Goal: Information Seeking & Learning: Compare options

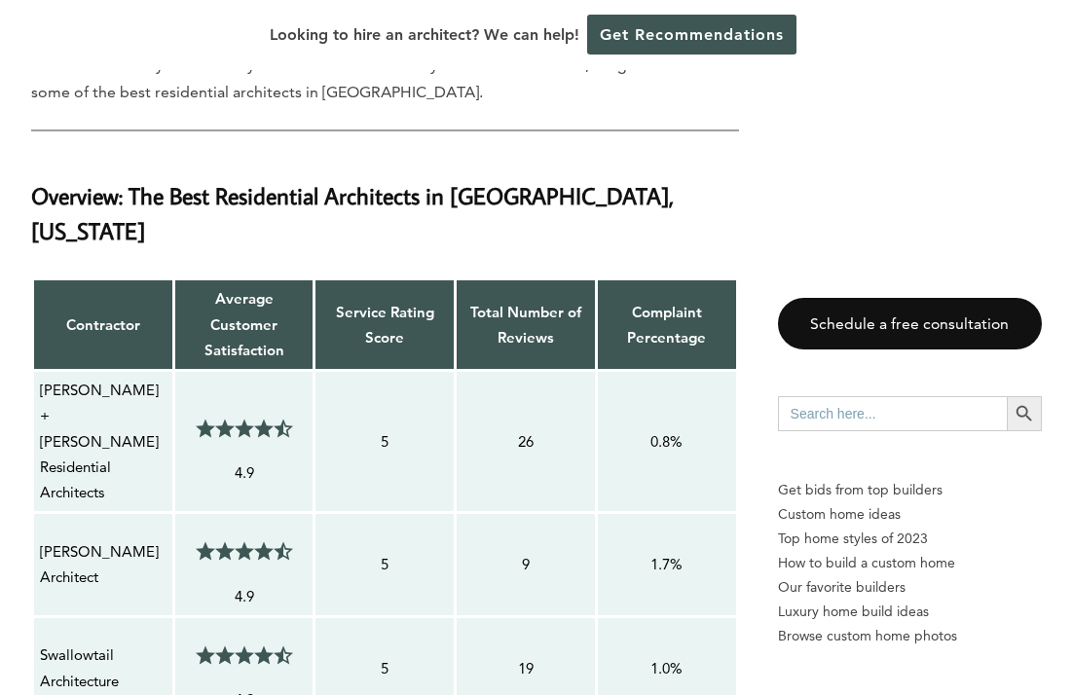
scroll to position [1562, 0]
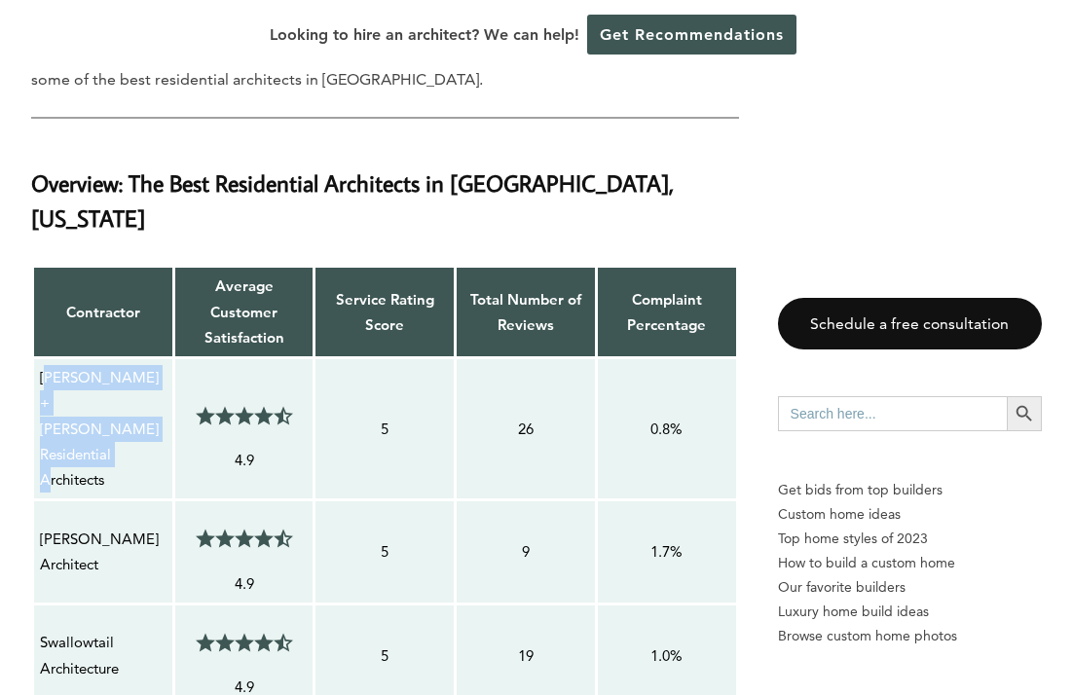
drag, startPoint x: 45, startPoint y: 286, endPoint x: 103, endPoint y: 375, distance: 106.1
click at [103, 375] on p "[PERSON_NAME] + [PERSON_NAME] Residential Architects" at bounding box center [103, 429] width 127 height 128
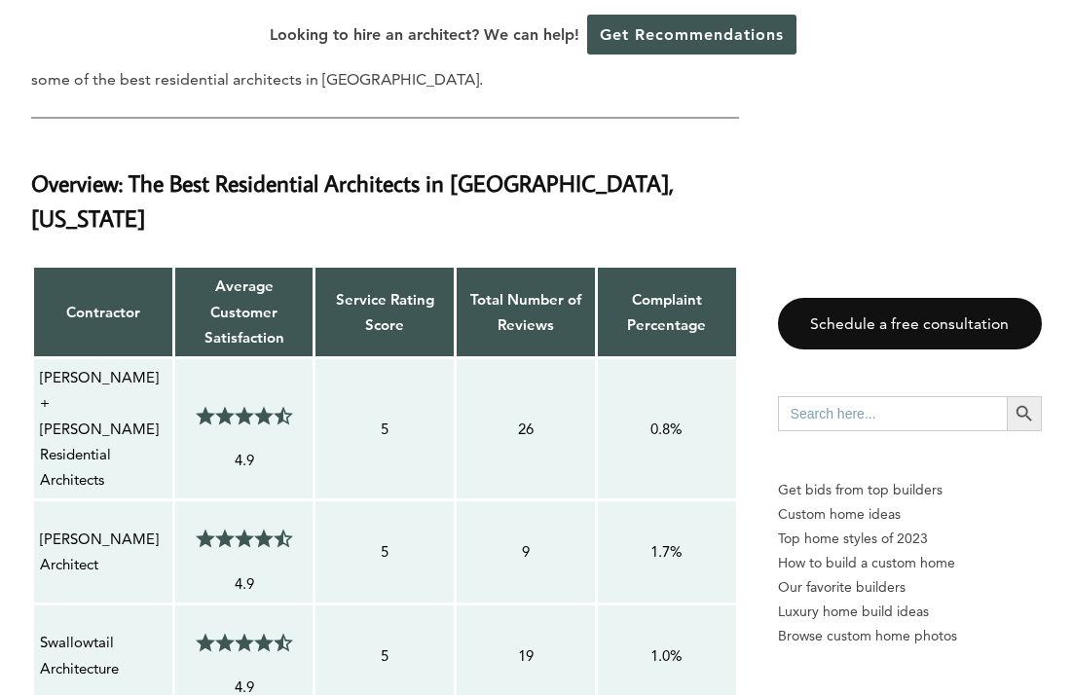
click at [111, 369] on p "[PERSON_NAME] + [PERSON_NAME] Residential Architects" at bounding box center [103, 429] width 127 height 128
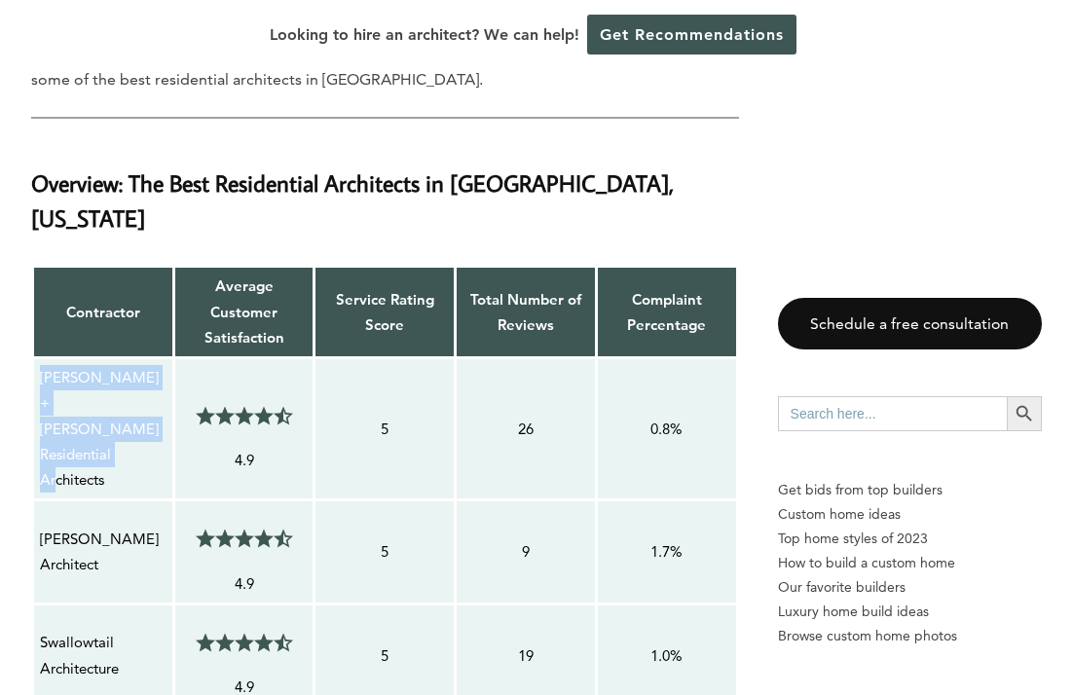
drag, startPoint x: 117, startPoint y: 367, endPoint x: 43, endPoint y: 296, distance: 102.6
click at [43, 365] on p "[PERSON_NAME] + [PERSON_NAME] Residential Architects" at bounding box center [103, 429] width 127 height 128
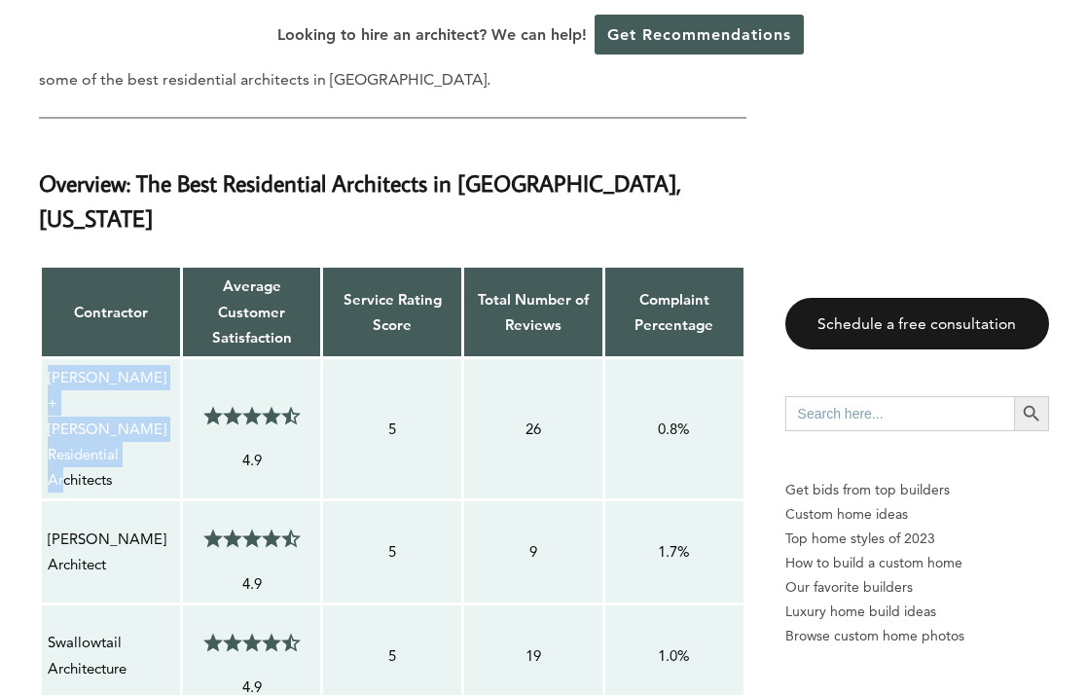
scroll to position [1573, 0]
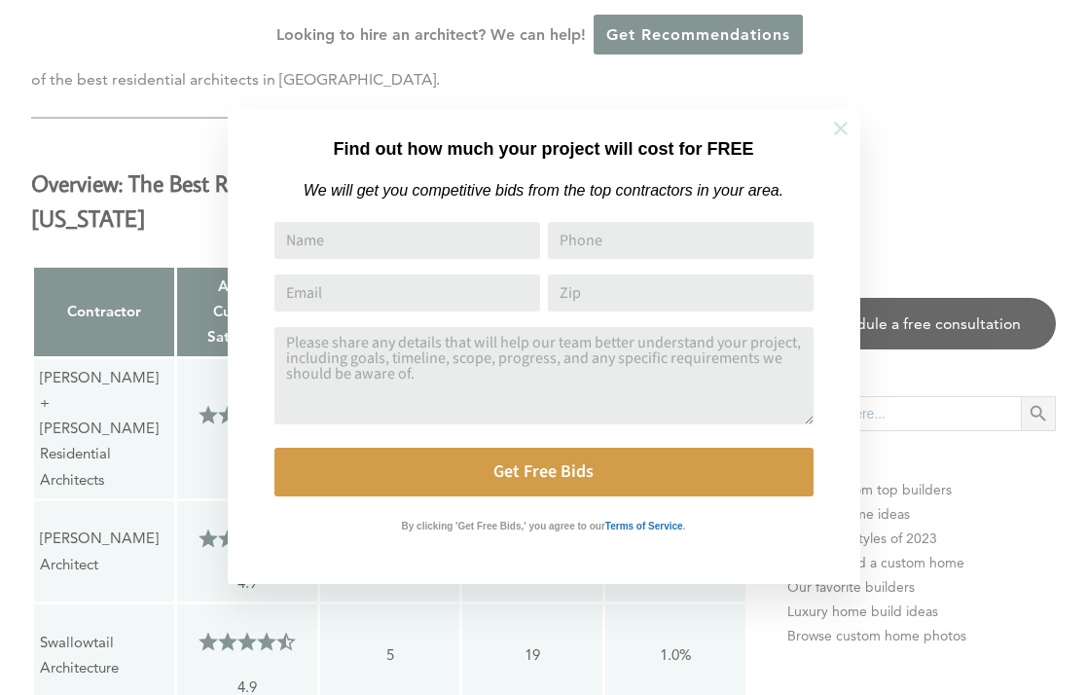
click at [847, 129] on icon at bounding box center [840, 128] width 21 height 21
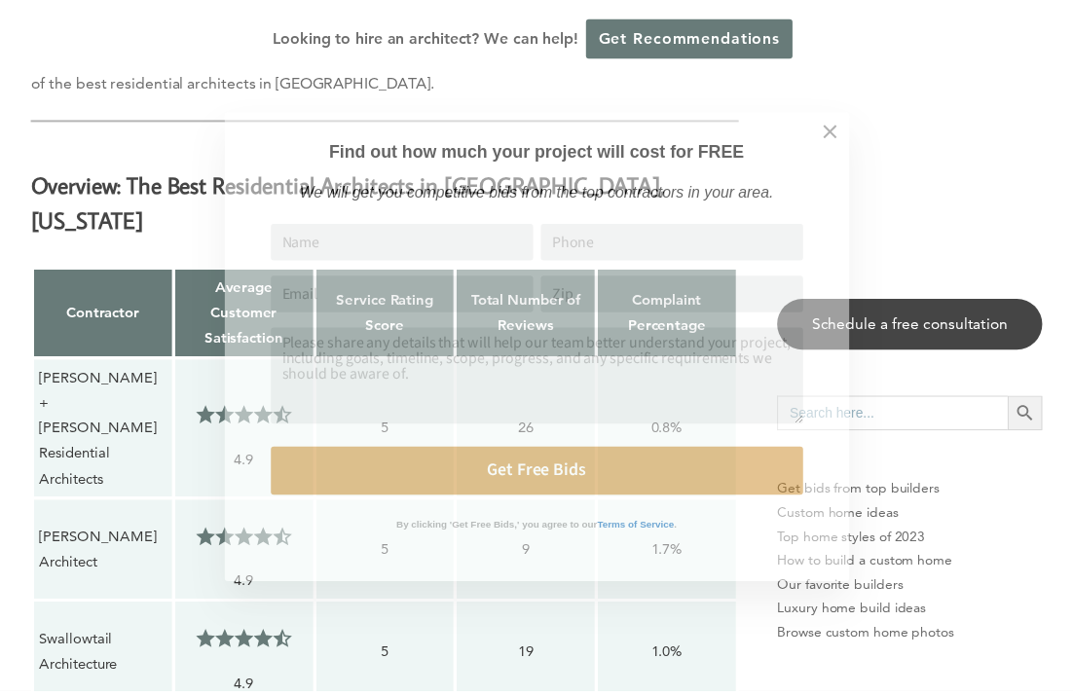
scroll to position [1562, 0]
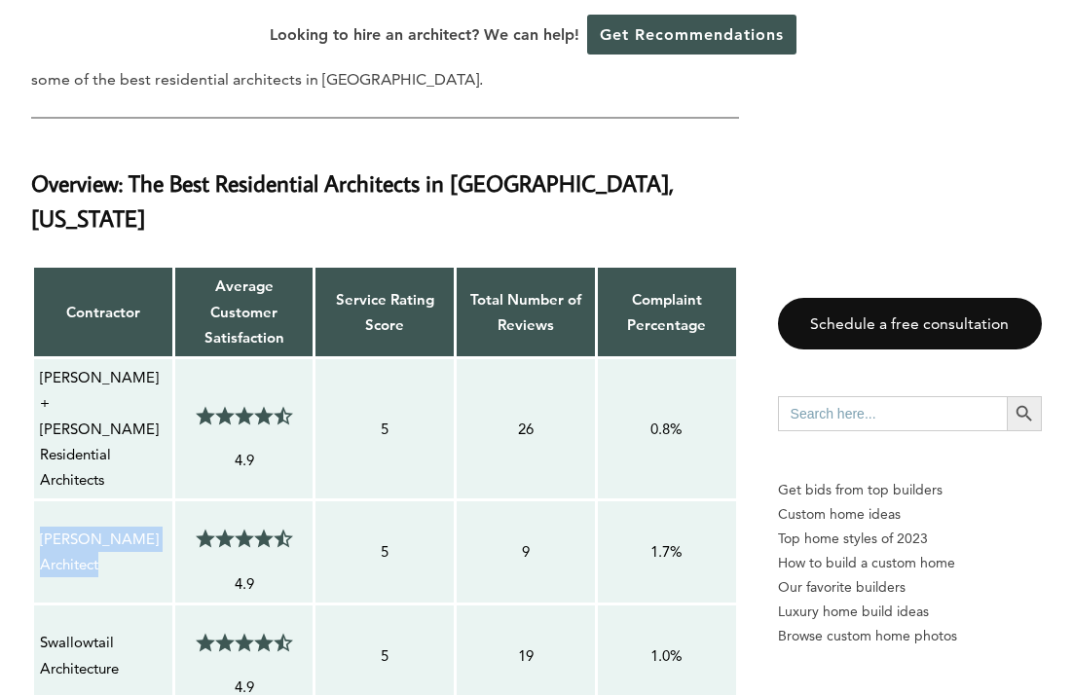
drag, startPoint x: 41, startPoint y: 424, endPoint x: 124, endPoint y: 469, distance: 94.1
click at [124, 527] on p "[PERSON_NAME] Architect" at bounding box center [103, 553] width 127 height 52
copy p "[PERSON_NAME] Architect"
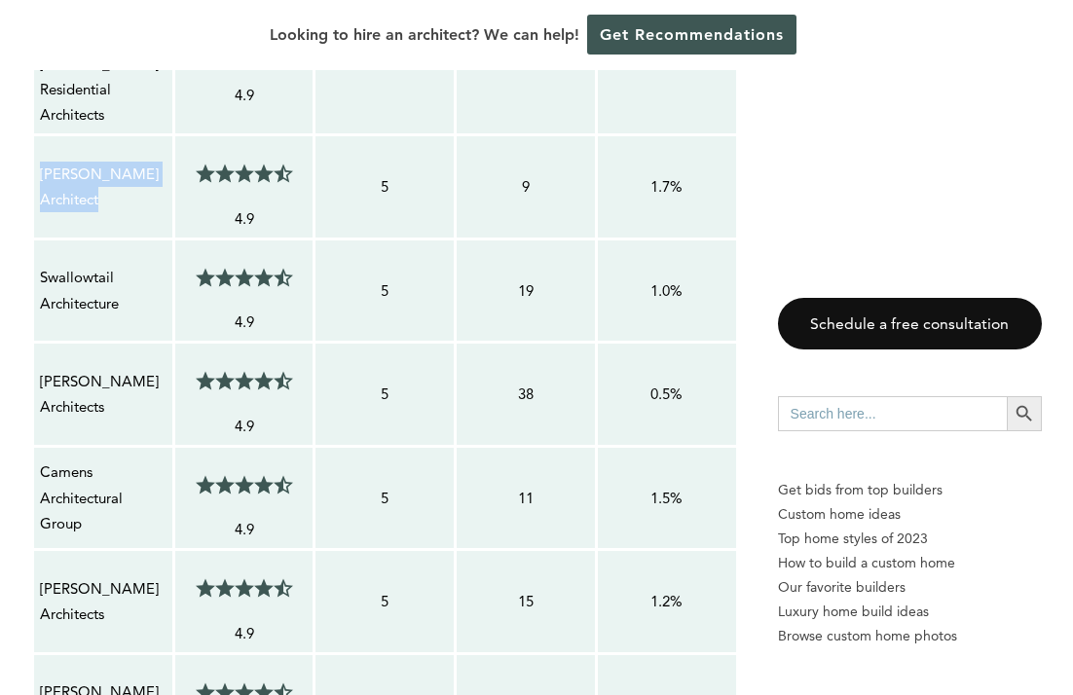
scroll to position [1931, 0]
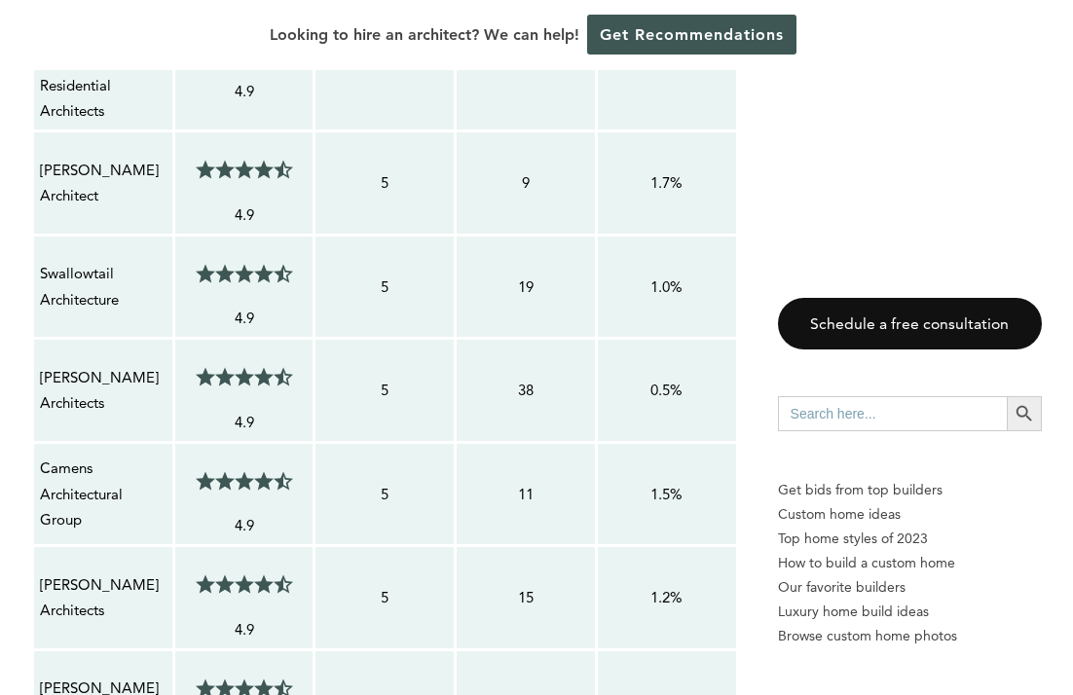
click at [103, 365] on p "[PERSON_NAME] Architects" at bounding box center [103, 391] width 127 height 52
copy tr "[PERSON_NAME] Architects 4.5/5"
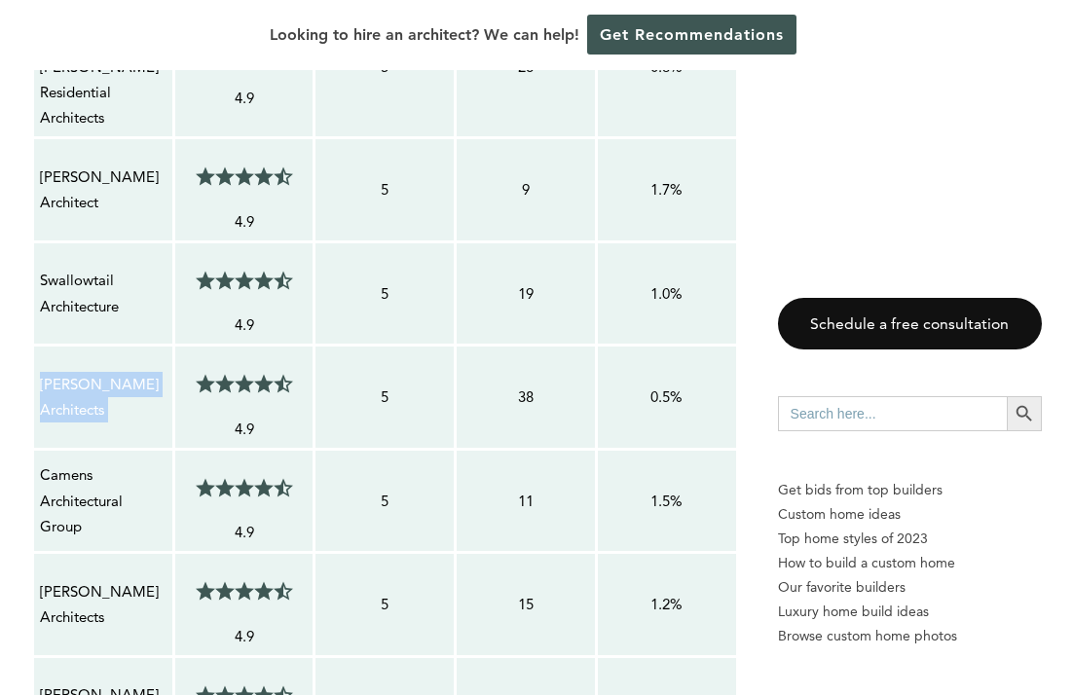
scroll to position [1925, 0]
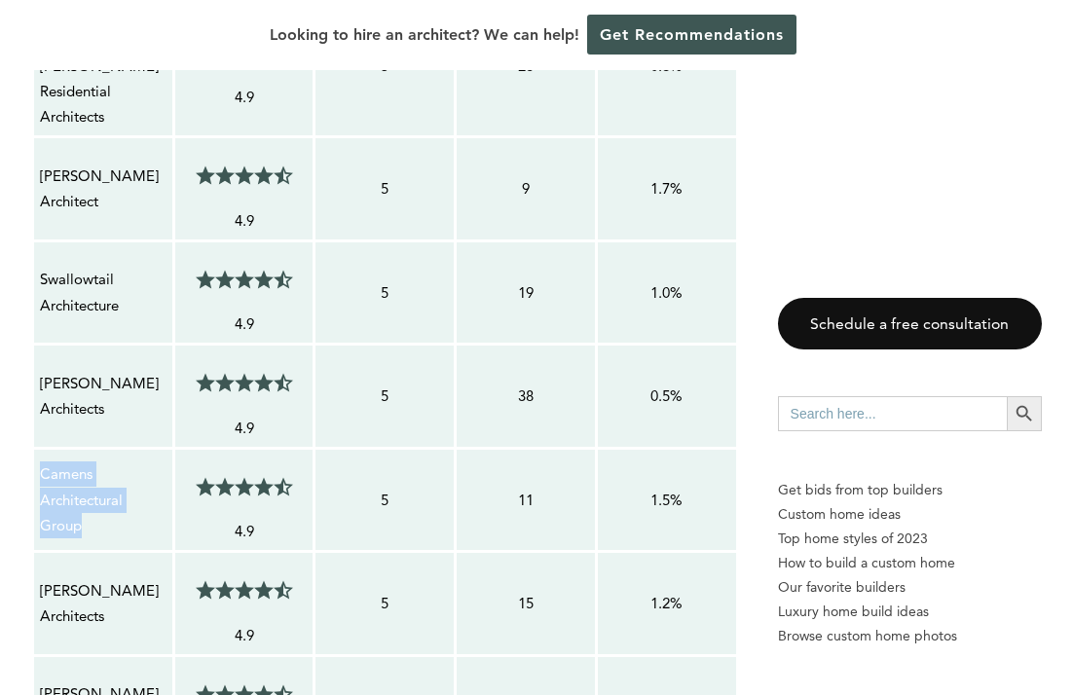
drag, startPoint x: 39, startPoint y: 362, endPoint x: 85, endPoint y: 435, distance: 86.1
click at [85, 448] on td "Camens Architectural Group" at bounding box center [103, 500] width 141 height 104
copy p "Camens Architectural Group"
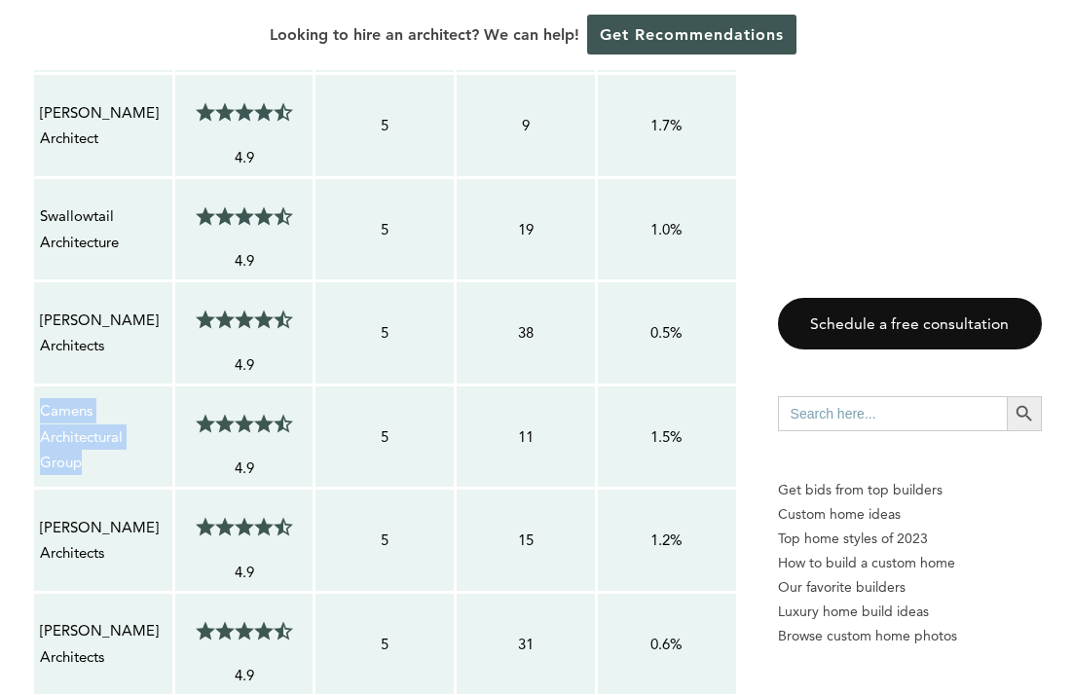
scroll to position [2007, 0]
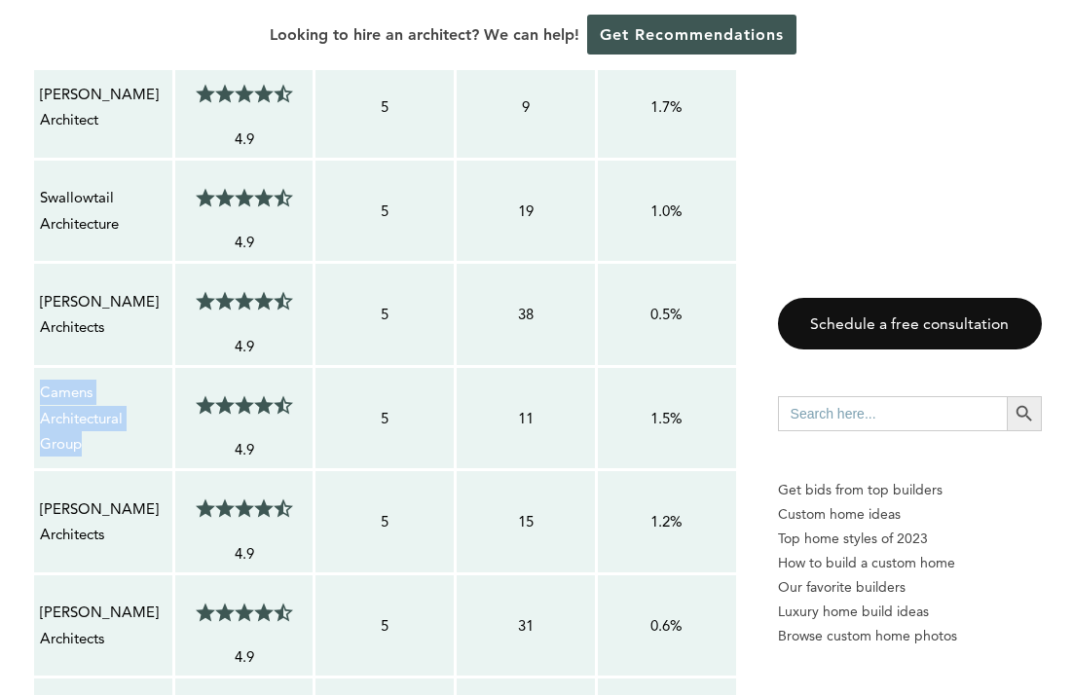
drag, startPoint x: 38, startPoint y: 397, endPoint x: 112, endPoint y: 437, distance: 84.0
click at [112, 495] on div "[PERSON_NAME] Architects" at bounding box center [103, 522] width 128 height 54
copy p "[PERSON_NAME] Architects"
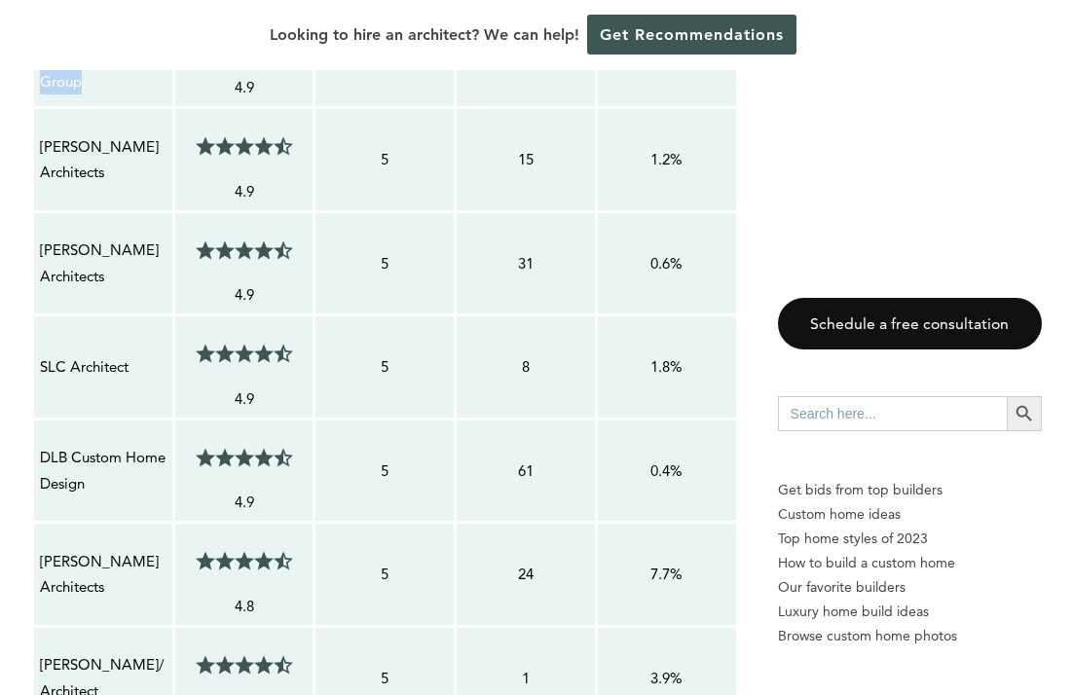
scroll to position [2757, 0]
